Goal: Task Accomplishment & Management: Manage account settings

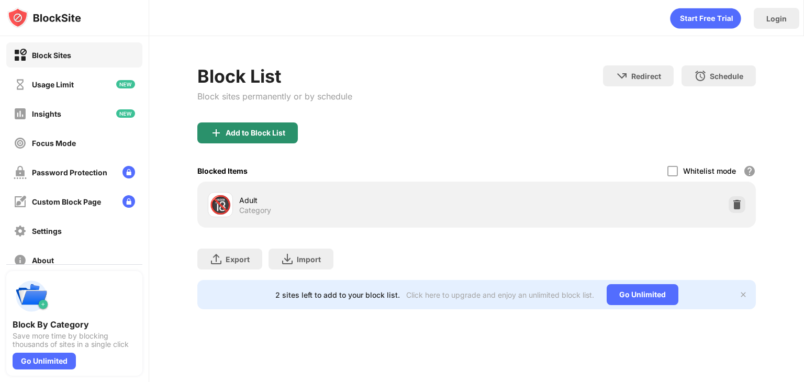
click at [273, 131] on div "Add to Block List" at bounding box center [256, 133] width 60 height 8
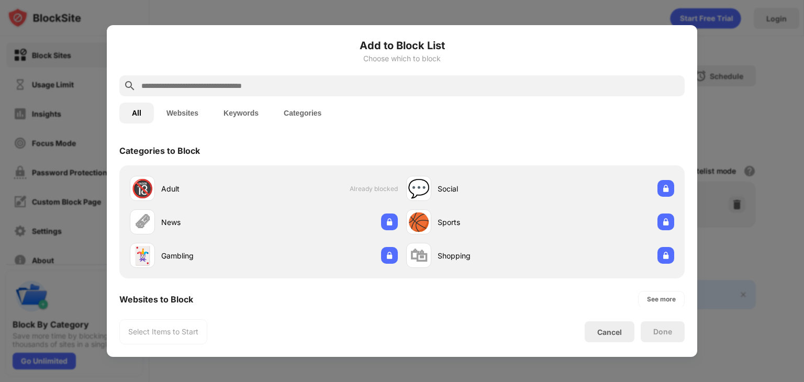
click at [658, 164] on div "Categories to Block" at bounding box center [402, 150] width 566 height 29
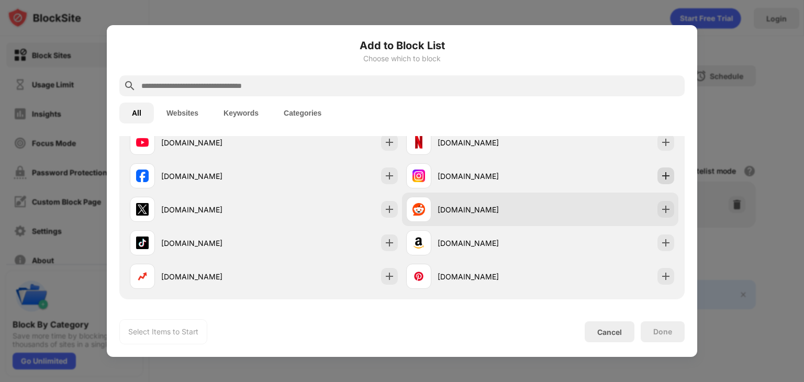
scroll to position [189, 0]
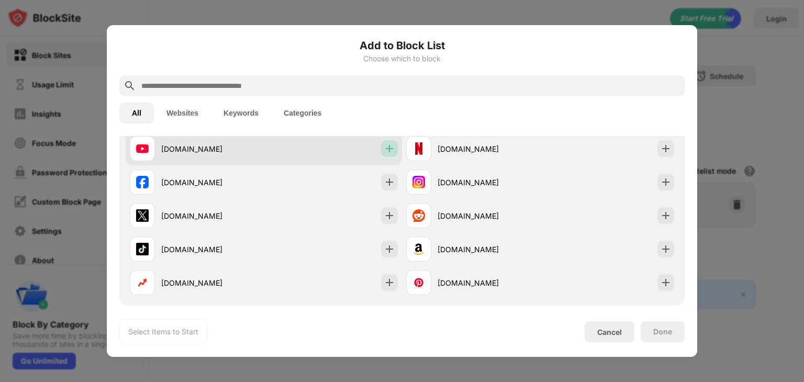
click at [384, 152] on img at bounding box center [389, 148] width 10 height 10
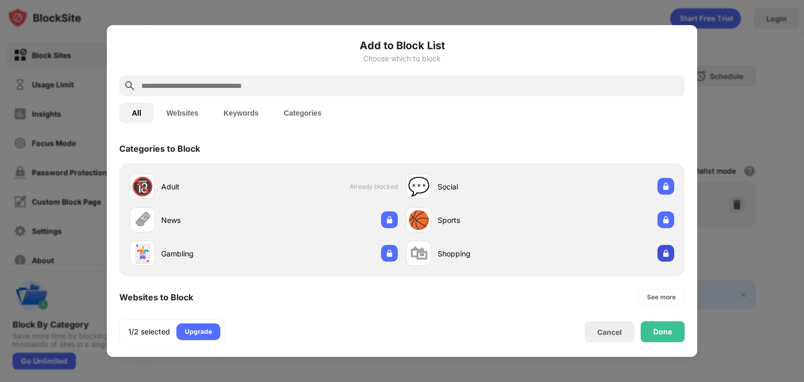
scroll to position [0, 0]
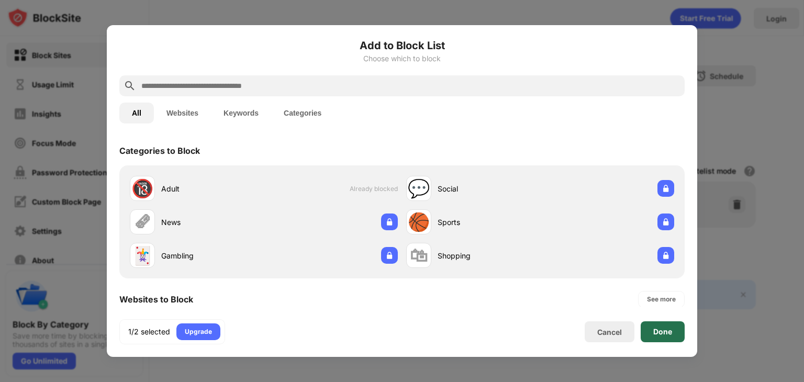
click at [670, 338] on div "Done" at bounding box center [663, 332] width 44 height 21
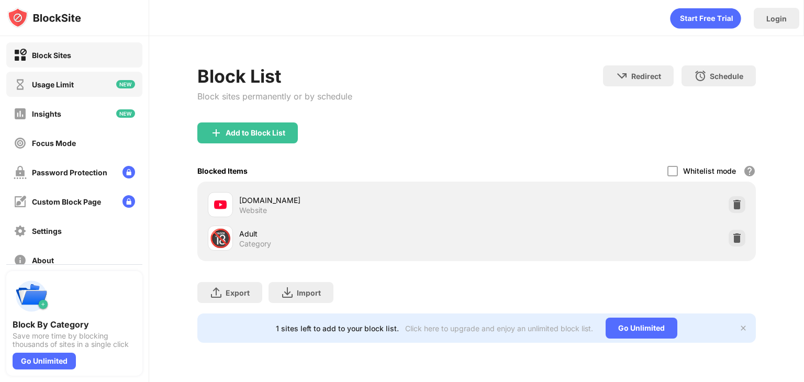
click at [80, 80] on div "Usage Limit" at bounding box center [74, 84] width 136 height 25
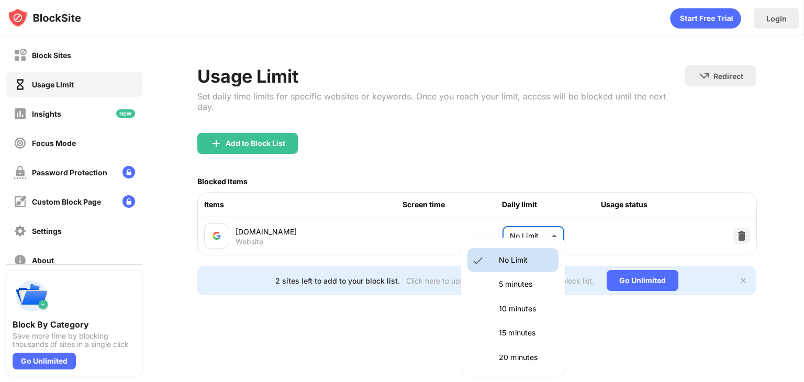
click at [517, 227] on body "Block Sites Usage Limit Insights Focus Mode Password Protection Custom Block Pa…" at bounding box center [402, 191] width 804 height 382
click at [527, 314] on p "10 minutes" at bounding box center [525, 309] width 53 height 12
type input "**"
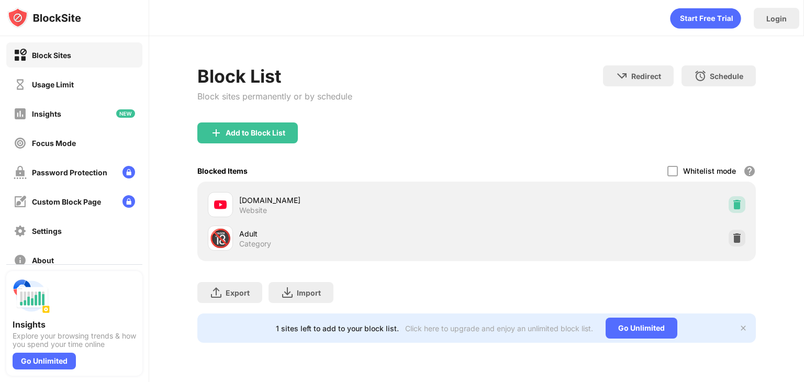
click at [743, 207] on div at bounding box center [737, 204] width 17 height 17
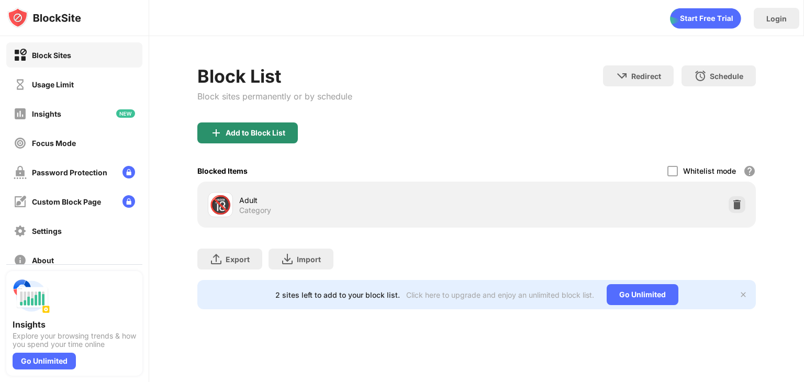
click at [284, 135] on div "Add to Block List" at bounding box center [256, 133] width 60 height 8
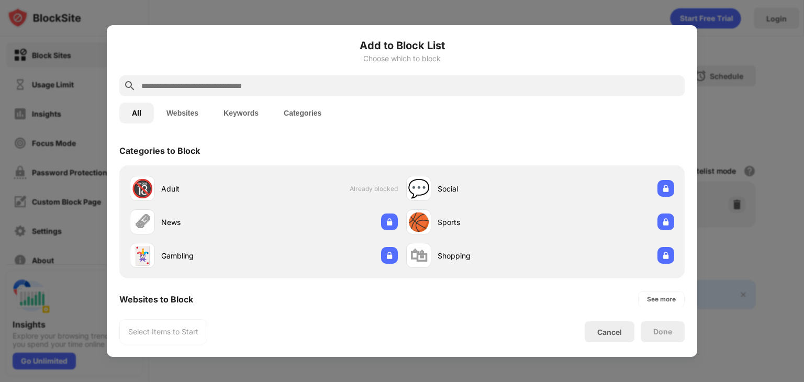
click at [614, 132] on div "Add to Block List Choose which to block All Websites Keywords Categories Catego…" at bounding box center [402, 191] width 566 height 307
click at [523, 143] on div "Categories to Block" at bounding box center [402, 150] width 566 height 29
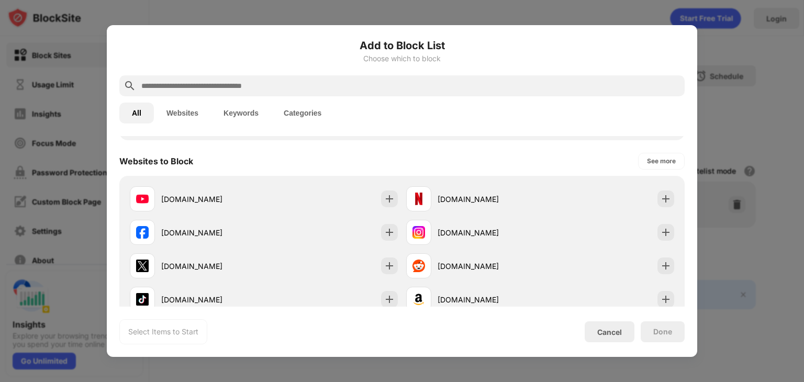
scroll to position [147, 0]
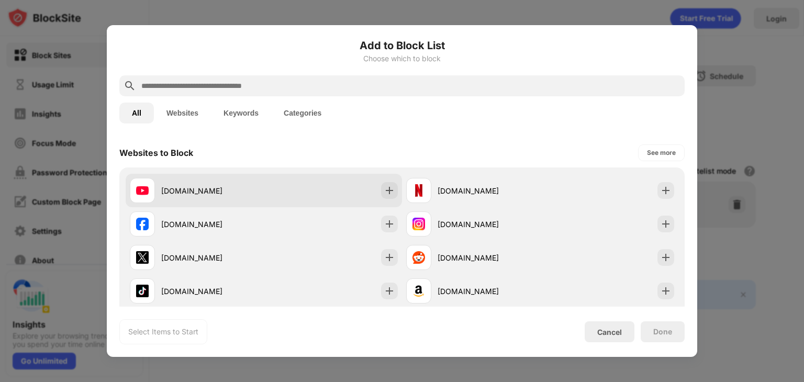
click at [315, 198] on div "[DOMAIN_NAME]" at bounding box center [264, 191] width 276 height 34
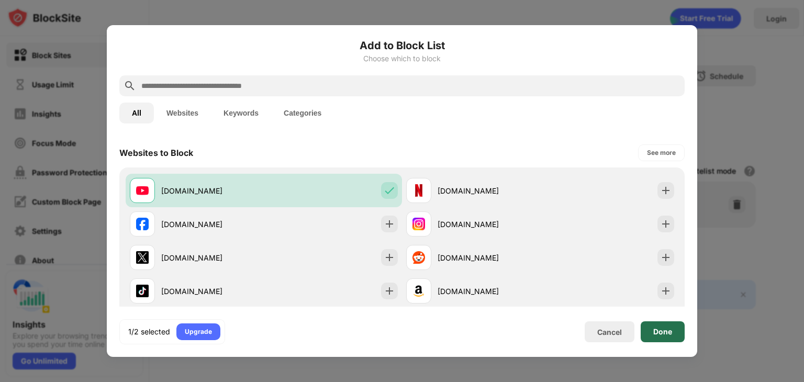
click at [663, 339] on div "Done" at bounding box center [663, 332] width 44 height 21
